Goal: Information Seeking & Learning: Learn about a topic

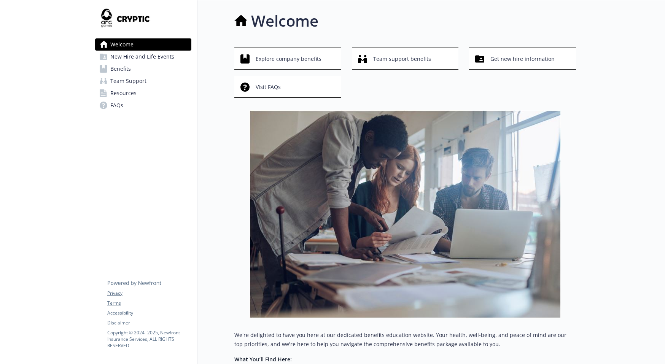
click at [124, 104] on link "FAQs" at bounding box center [143, 105] width 96 height 12
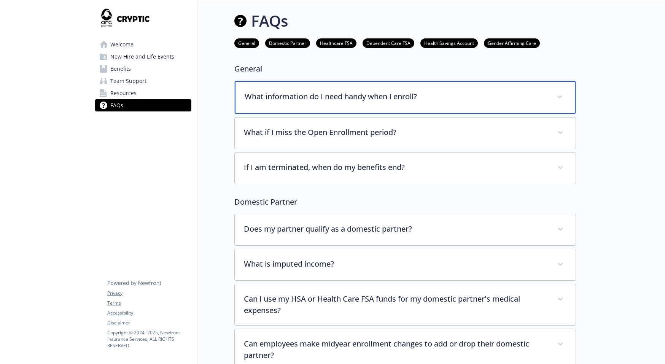
click at [421, 103] on div "What information do I need handy when I enroll?" at bounding box center [405, 97] width 341 height 33
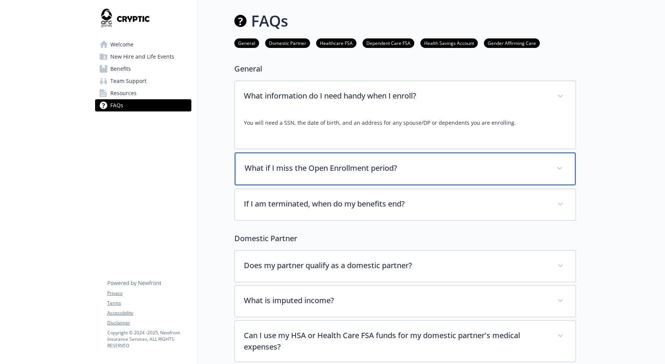
click at [440, 176] on div "What if I miss the Open Enrollment period?" at bounding box center [405, 168] width 341 height 33
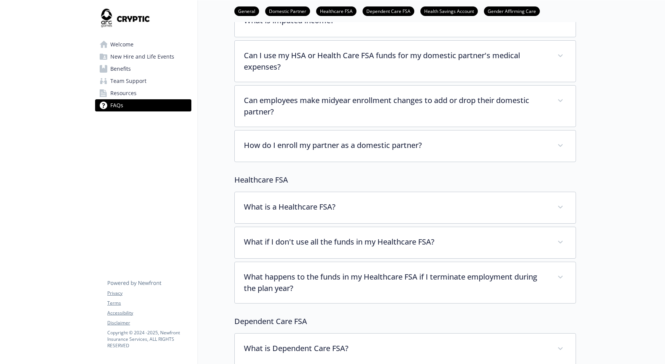
scroll to position [342, 0]
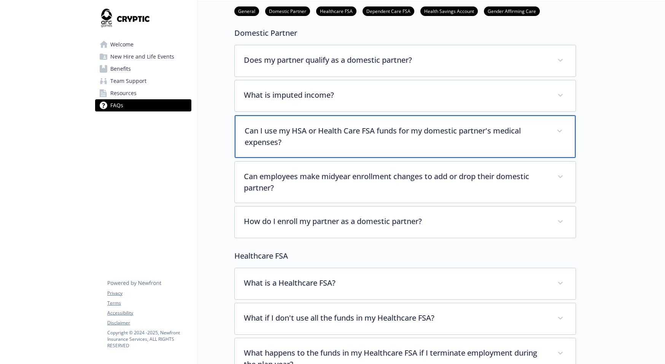
click at [313, 134] on p "Can I use my HSA or Health Care FSA funds for my domestic partner's medical exp…" at bounding box center [395, 136] width 303 height 23
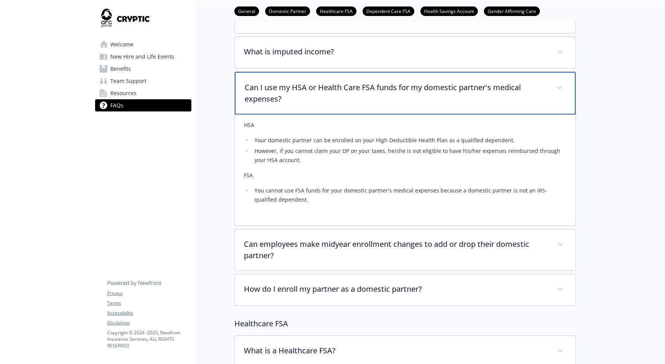
scroll to position [418, 0]
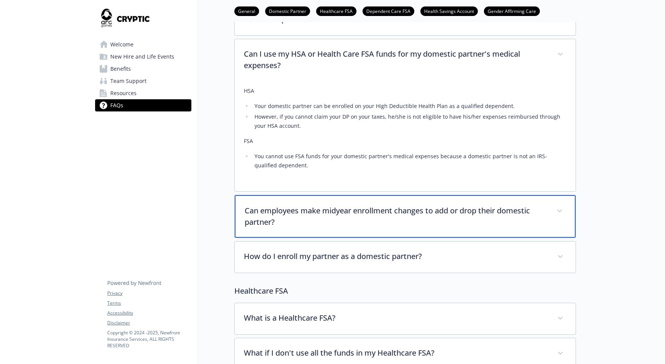
click at [336, 212] on p "Can employees make midyear enrollment changes to add or drop their domestic par…" at bounding box center [395, 216] width 303 height 23
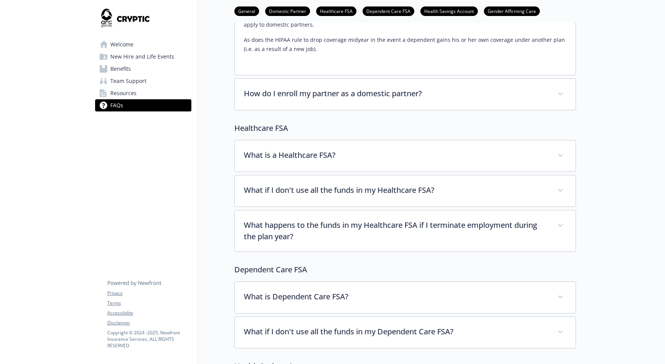
scroll to position [684, 0]
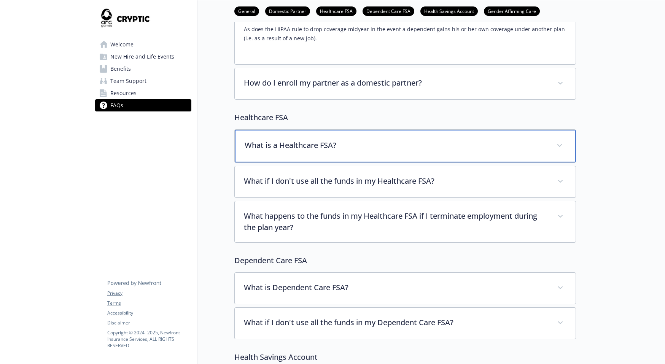
click at [326, 146] on p "What is a Healthcare FSA?" at bounding box center [395, 145] width 303 height 11
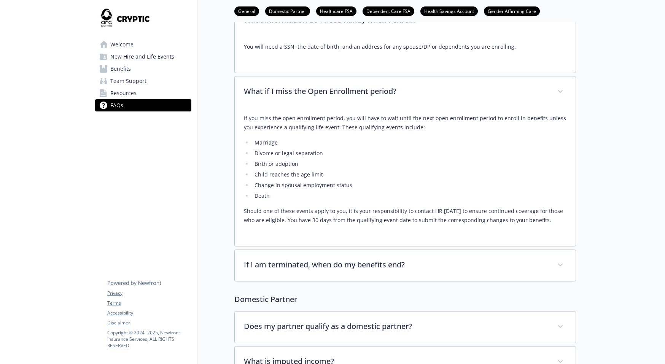
scroll to position [0, 0]
